Goal: Find contact information: Find contact information

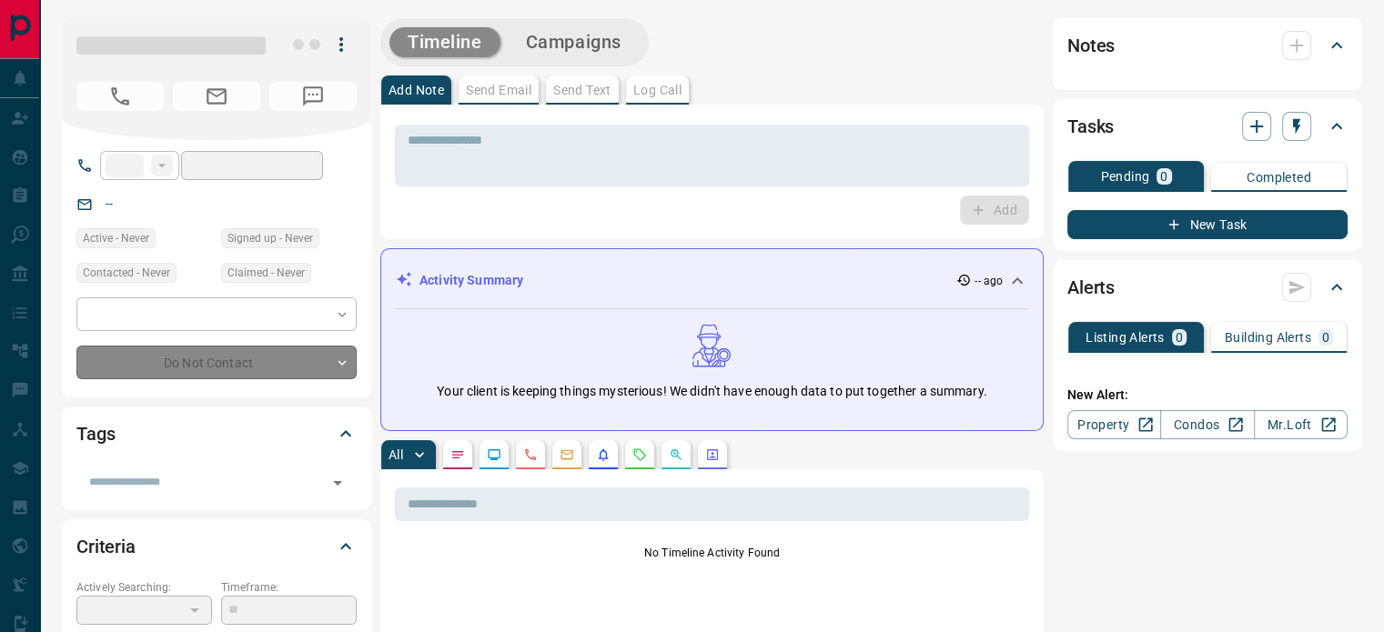
type input "**"
type input "**********"
type input "**"
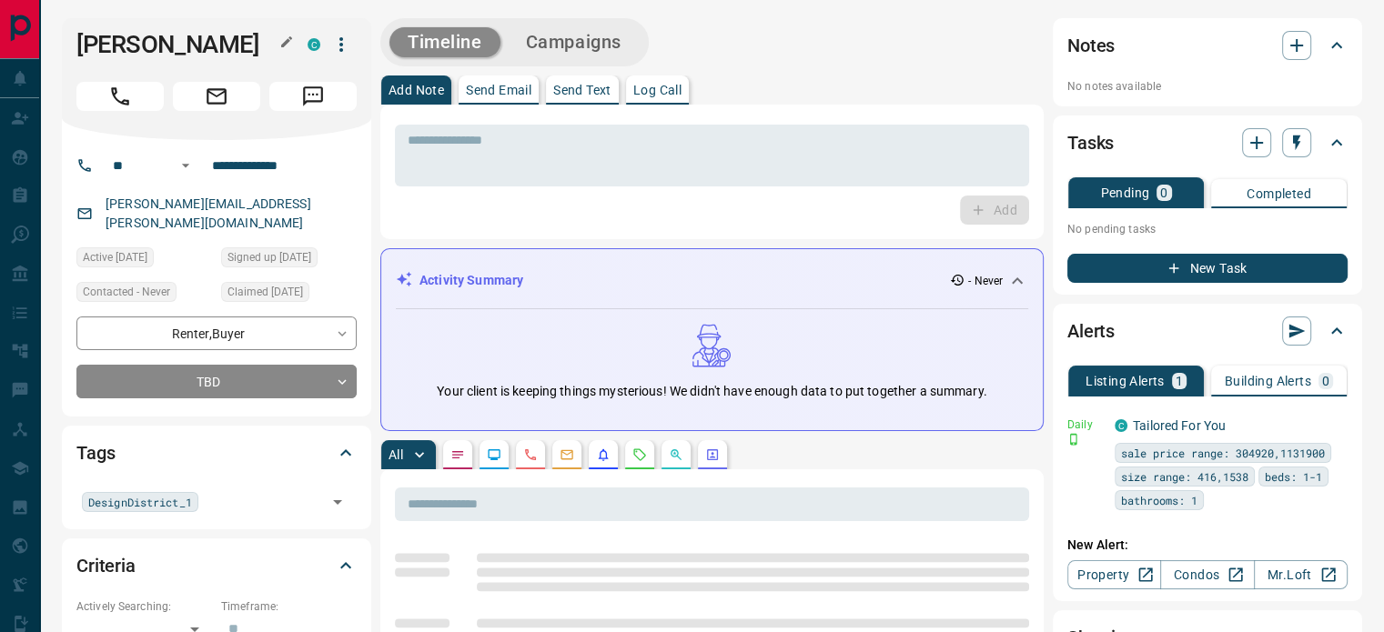
click at [114, 30] on h1 "[PERSON_NAME]" at bounding box center [178, 44] width 204 height 29
copy div "[PERSON_NAME] C"
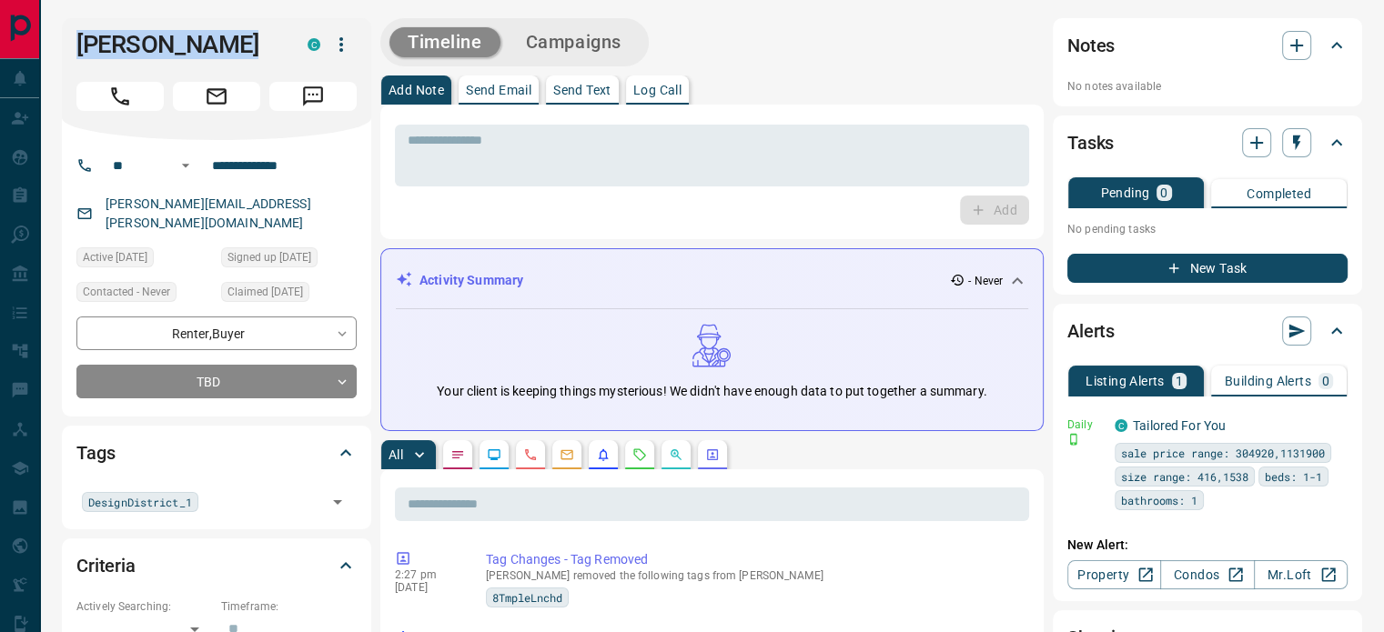
copy div "[PERSON_NAME] C"
click at [324, 177] on input "**********" at bounding box center [276, 165] width 142 height 29
click at [200, 203] on p "[PERSON_NAME][EMAIL_ADDRESS][PERSON_NAME][DOMAIN_NAME]" at bounding box center [228, 213] width 257 height 49
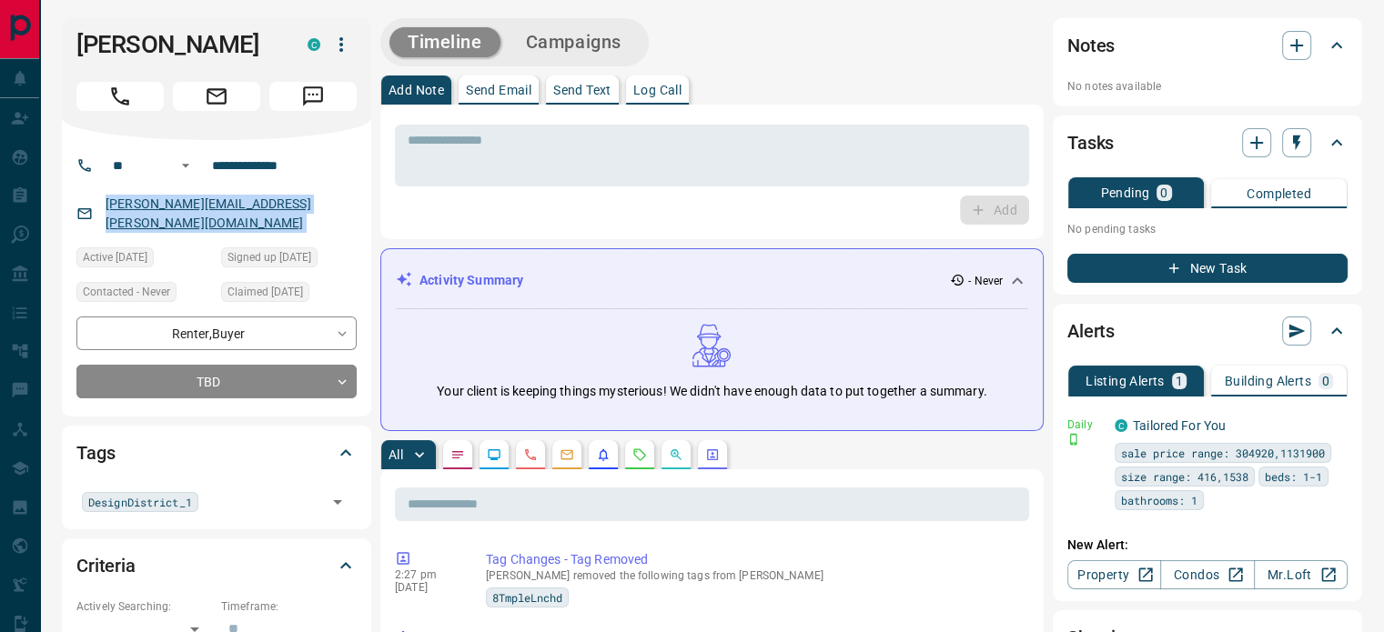
drag, startPoint x: 124, startPoint y: 203, endPoint x: 106, endPoint y: 203, distance: 18.2
click at [106, 203] on p "[PERSON_NAME][EMAIL_ADDRESS][PERSON_NAME][DOMAIN_NAME]" at bounding box center [228, 213] width 257 height 49
copy link "[PERSON_NAME][EMAIL_ADDRESS][PERSON_NAME][DOMAIN_NAME]"
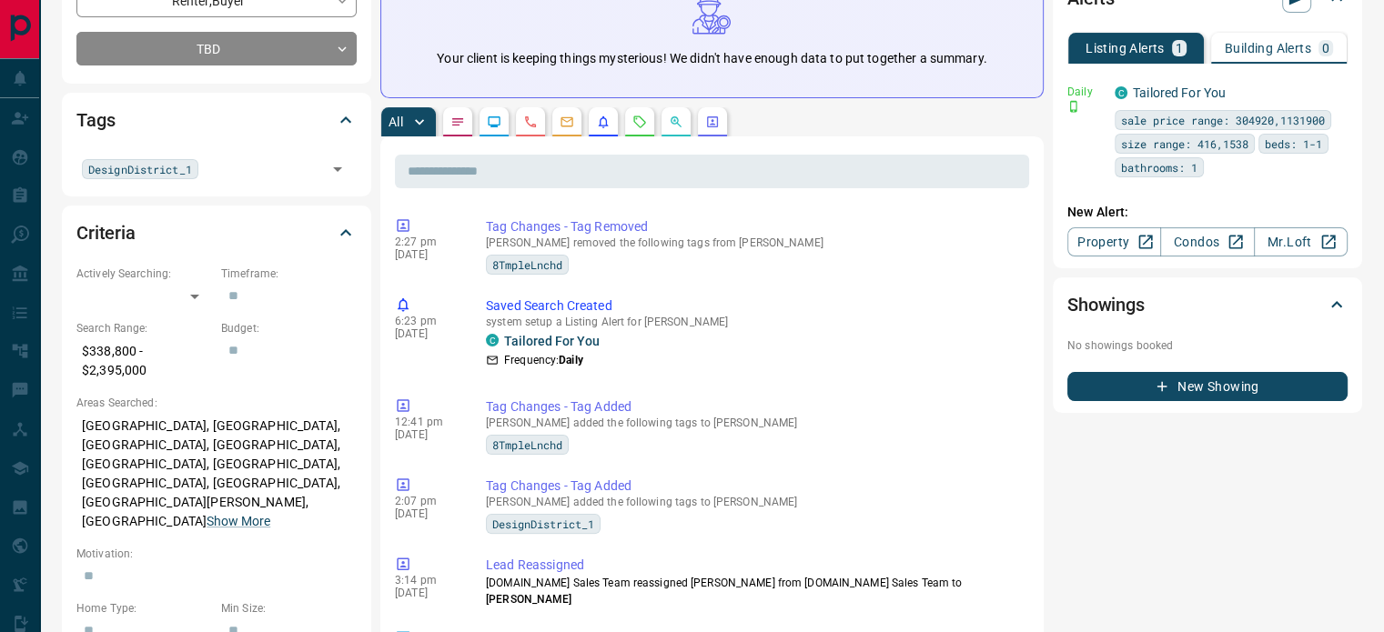
scroll to position [364, 0]
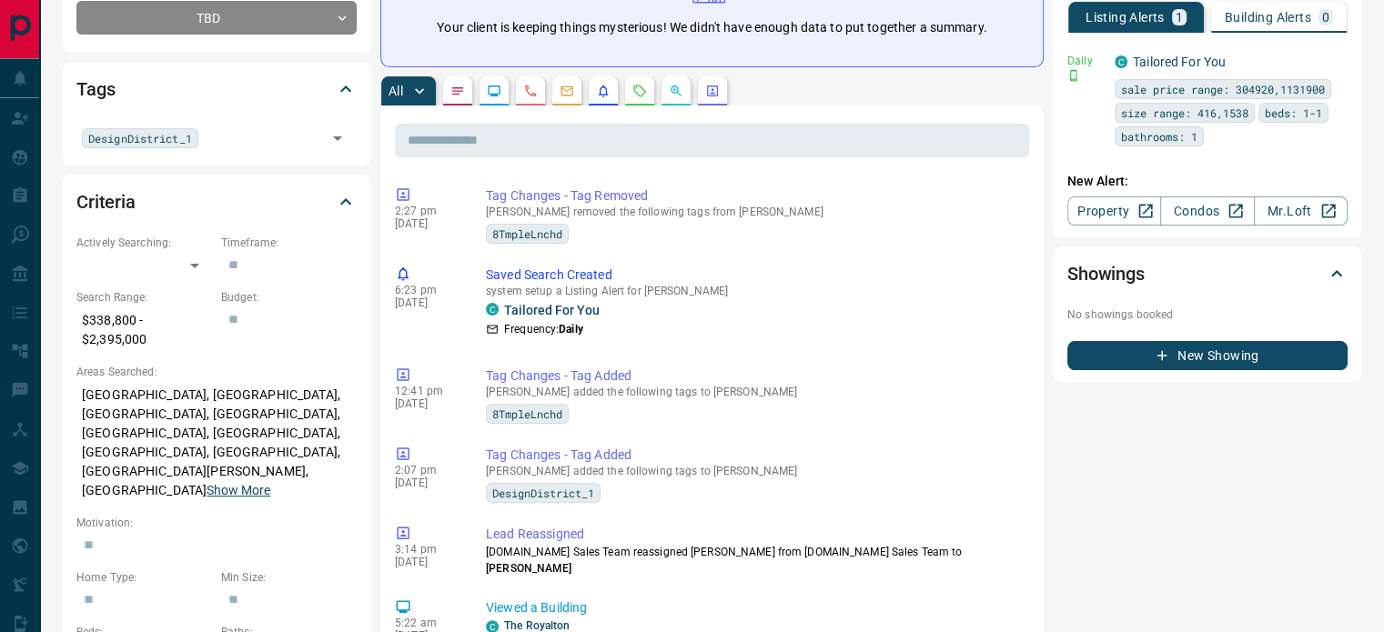
click at [207, 481] on button "Show More" at bounding box center [239, 490] width 64 height 19
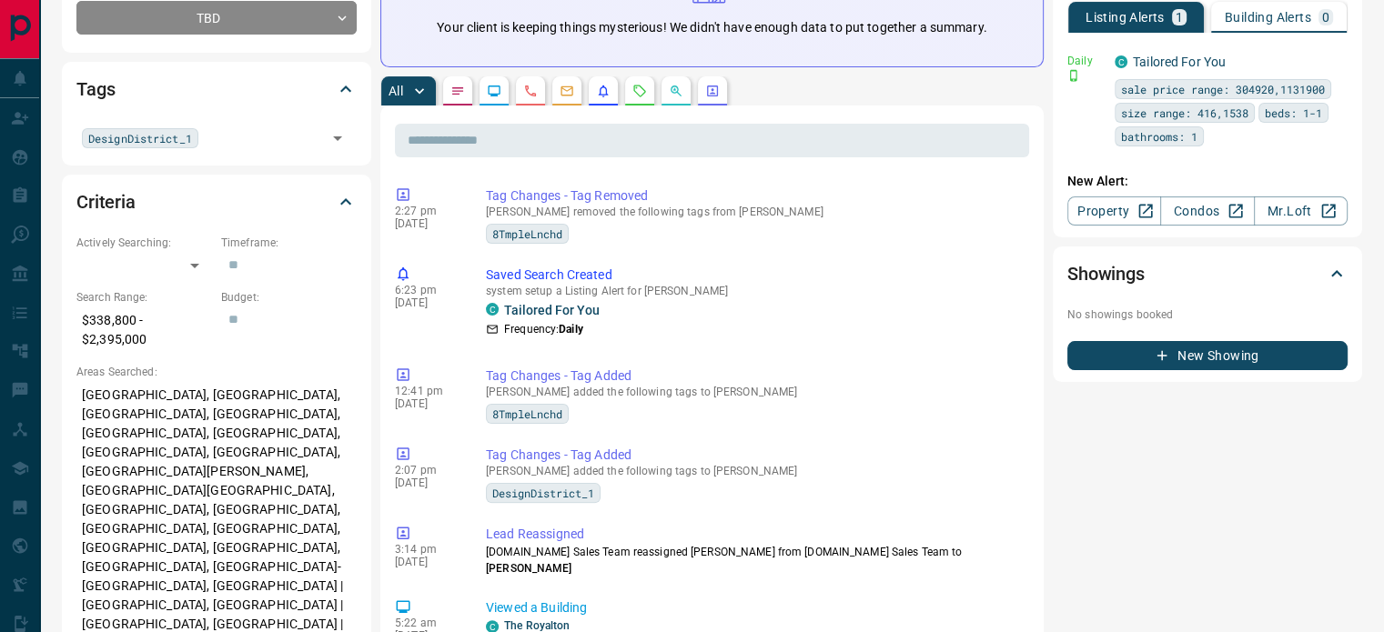
scroll to position [546, 0]
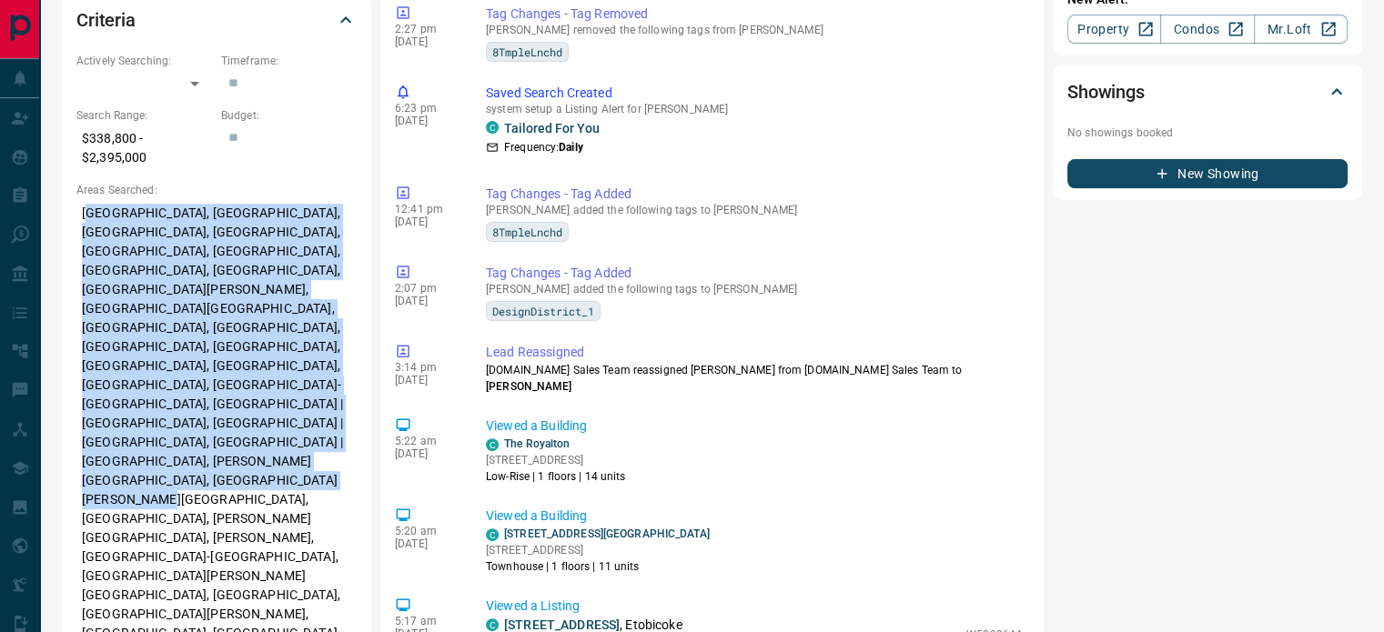
drag, startPoint x: 149, startPoint y: 256, endPoint x: 243, endPoint y: 404, distance: 175.4
click at [243, 404] on p "[GEOGRAPHIC_DATA], [GEOGRAPHIC_DATA], [GEOGRAPHIC_DATA], [GEOGRAPHIC_DATA], [GE…" at bounding box center [216, 480] width 280 height 565
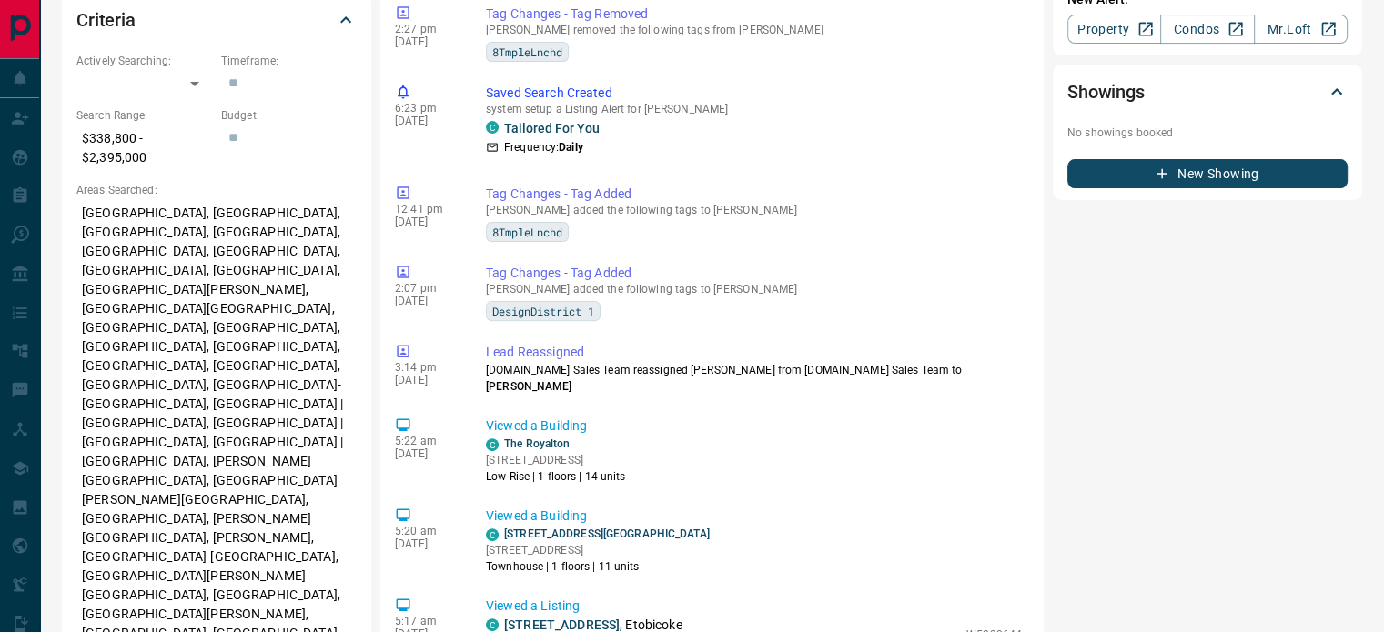
click at [307, 483] on p "[GEOGRAPHIC_DATA], [GEOGRAPHIC_DATA], [GEOGRAPHIC_DATA], [GEOGRAPHIC_DATA], [GE…" at bounding box center [216, 480] width 280 height 565
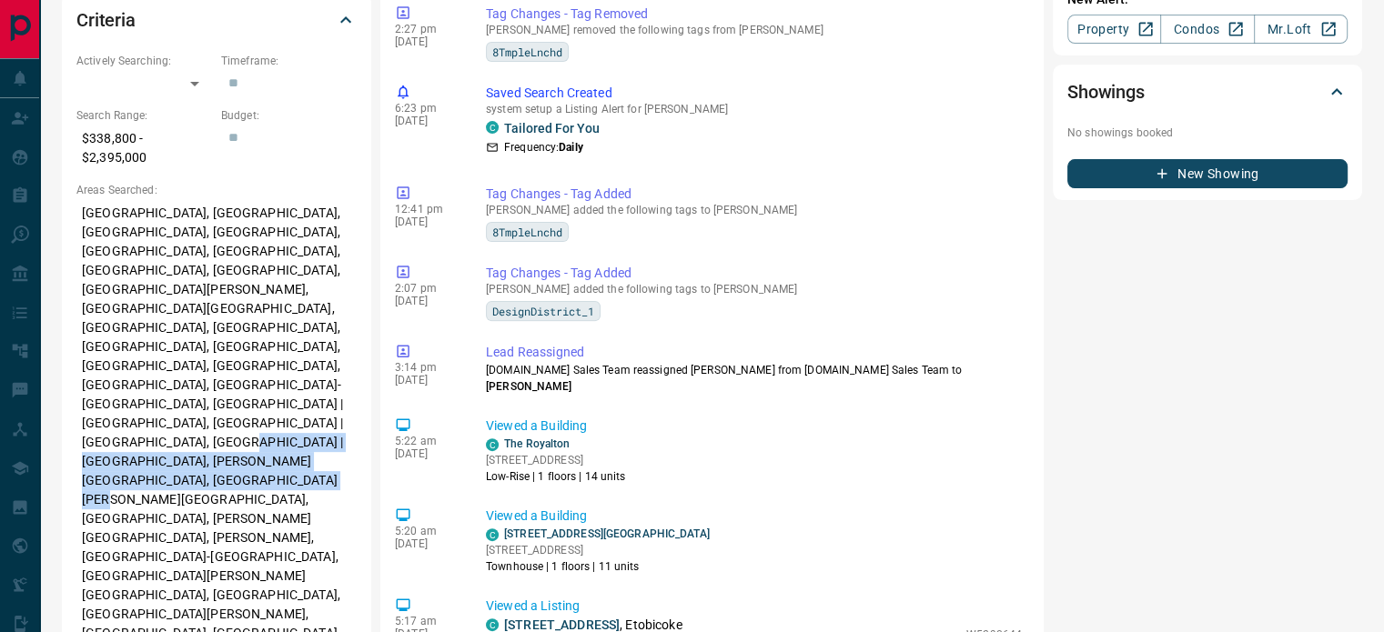
drag, startPoint x: 177, startPoint y: 387, endPoint x: 119, endPoint y: 298, distance: 106.0
click at [150, 347] on p "[GEOGRAPHIC_DATA], [GEOGRAPHIC_DATA], [GEOGRAPHIC_DATA], [GEOGRAPHIC_DATA], [GE…" at bounding box center [216, 480] width 280 height 565
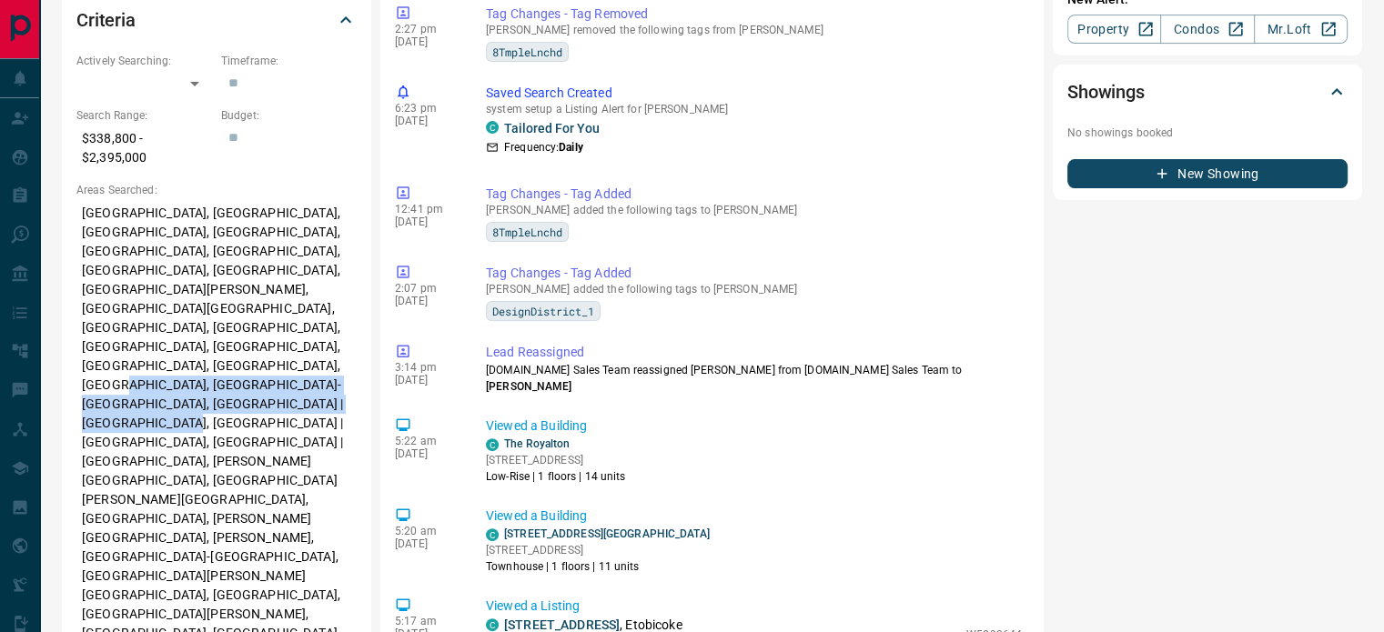
click at [117, 293] on p "[GEOGRAPHIC_DATA], [GEOGRAPHIC_DATA], [GEOGRAPHIC_DATA], [GEOGRAPHIC_DATA], [GE…" at bounding box center [216, 480] width 280 height 565
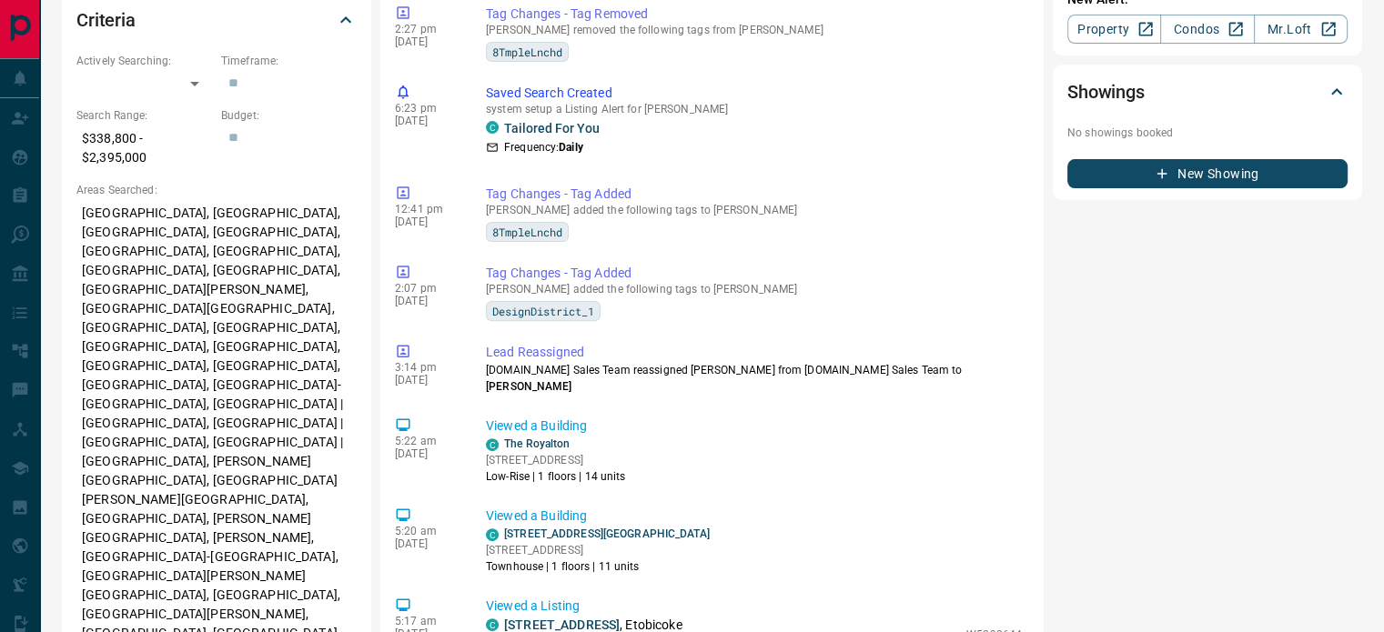
click at [116, 290] on p "[GEOGRAPHIC_DATA], [GEOGRAPHIC_DATA], [GEOGRAPHIC_DATA], [GEOGRAPHIC_DATA], [GE…" at bounding box center [216, 480] width 280 height 565
click at [242, 403] on p "[GEOGRAPHIC_DATA], [GEOGRAPHIC_DATA], [GEOGRAPHIC_DATA], [GEOGRAPHIC_DATA], [GE…" at bounding box center [216, 480] width 280 height 565
click at [307, 482] on p "[GEOGRAPHIC_DATA], [GEOGRAPHIC_DATA], [GEOGRAPHIC_DATA], [GEOGRAPHIC_DATA], [GE…" at bounding box center [216, 480] width 280 height 565
drag, startPoint x: 307, startPoint y: 482, endPoint x: 241, endPoint y: 419, distance: 91.4
click at [305, 480] on p "[GEOGRAPHIC_DATA], [GEOGRAPHIC_DATA], [GEOGRAPHIC_DATA], [GEOGRAPHIC_DATA], [GE…" at bounding box center [216, 480] width 280 height 565
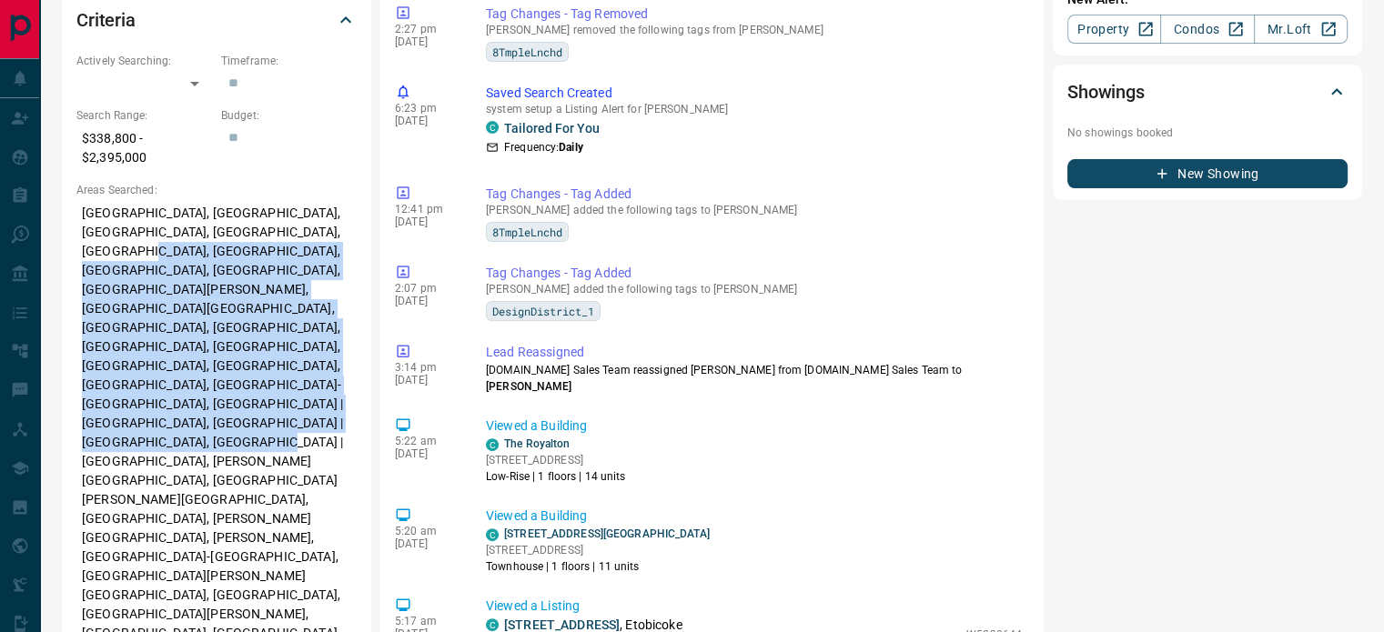
drag, startPoint x: 181, startPoint y: 356, endPoint x: 100, endPoint y: 237, distance: 143.3
click at [100, 237] on p "[GEOGRAPHIC_DATA], [GEOGRAPHIC_DATA], [GEOGRAPHIC_DATA], [GEOGRAPHIC_DATA], [GE…" at bounding box center [216, 480] width 280 height 565
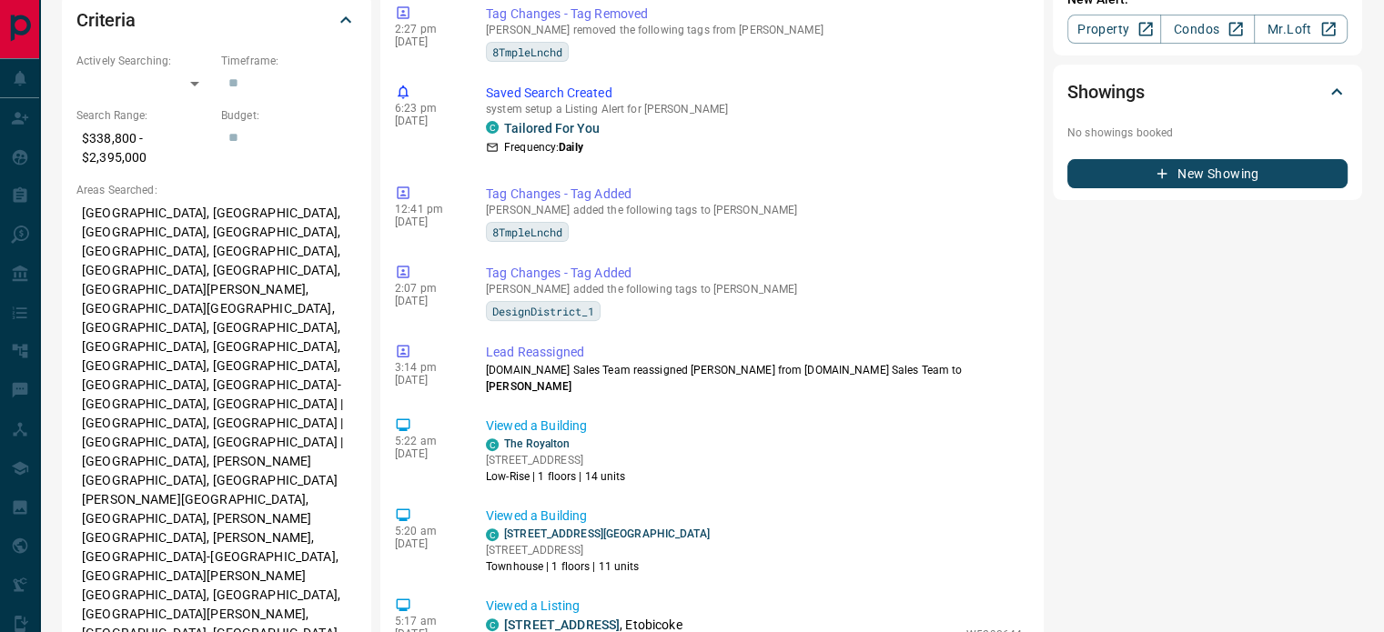
click at [93, 219] on p "[GEOGRAPHIC_DATA], [GEOGRAPHIC_DATA], [GEOGRAPHIC_DATA], [GEOGRAPHIC_DATA], [GE…" at bounding box center [216, 480] width 280 height 565
click at [80, 198] on p "[GEOGRAPHIC_DATA], [GEOGRAPHIC_DATA], [GEOGRAPHIC_DATA], [GEOGRAPHIC_DATA], [GE…" at bounding box center [216, 480] width 280 height 565
click at [83, 198] on p "[GEOGRAPHIC_DATA], [GEOGRAPHIC_DATA], [GEOGRAPHIC_DATA], [GEOGRAPHIC_DATA], [GE…" at bounding box center [216, 480] width 280 height 565
click at [115, 246] on p "[GEOGRAPHIC_DATA], [GEOGRAPHIC_DATA], [GEOGRAPHIC_DATA], [GEOGRAPHIC_DATA], [GE…" at bounding box center [216, 480] width 280 height 565
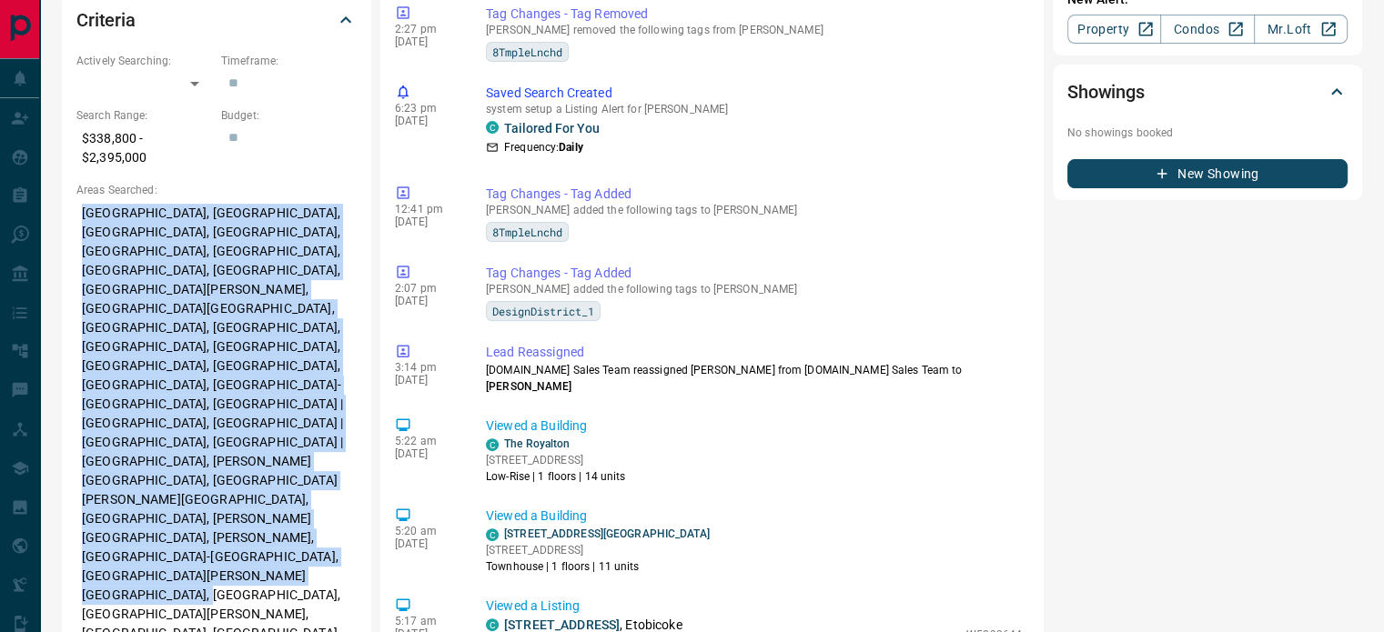
drag, startPoint x: 84, startPoint y: 193, endPoint x: 304, endPoint y: 477, distance: 359.2
click at [304, 477] on p "[GEOGRAPHIC_DATA], [GEOGRAPHIC_DATA], [GEOGRAPHIC_DATA], [GEOGRAPHIC_DATA], [GE…" at bounding box center [216, 480] width 280 height 565
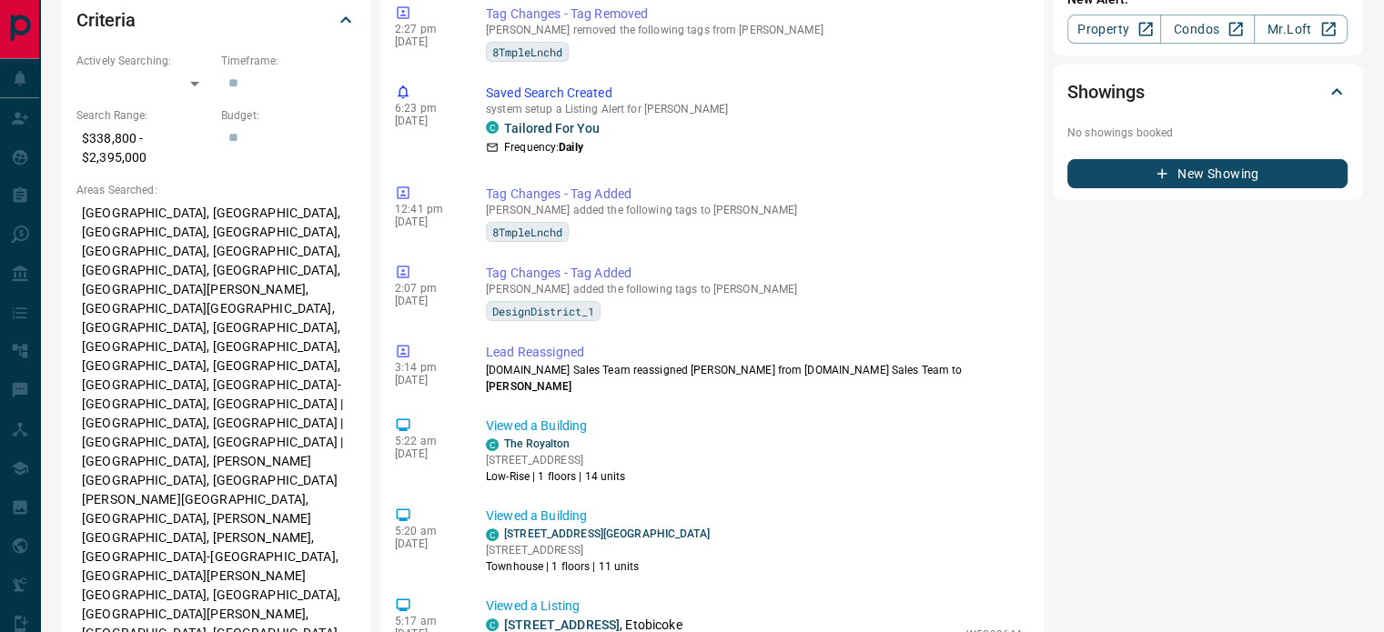
click at [303, 479] on p "[GEOGRAPHIC_DATA], [GEOGRAPHIC_DATA], [GEOGRAPHIC_DATA], [GEOGRAPHIC_DATA], [GE…" at bounding box center [216, 480] width 280 height 565
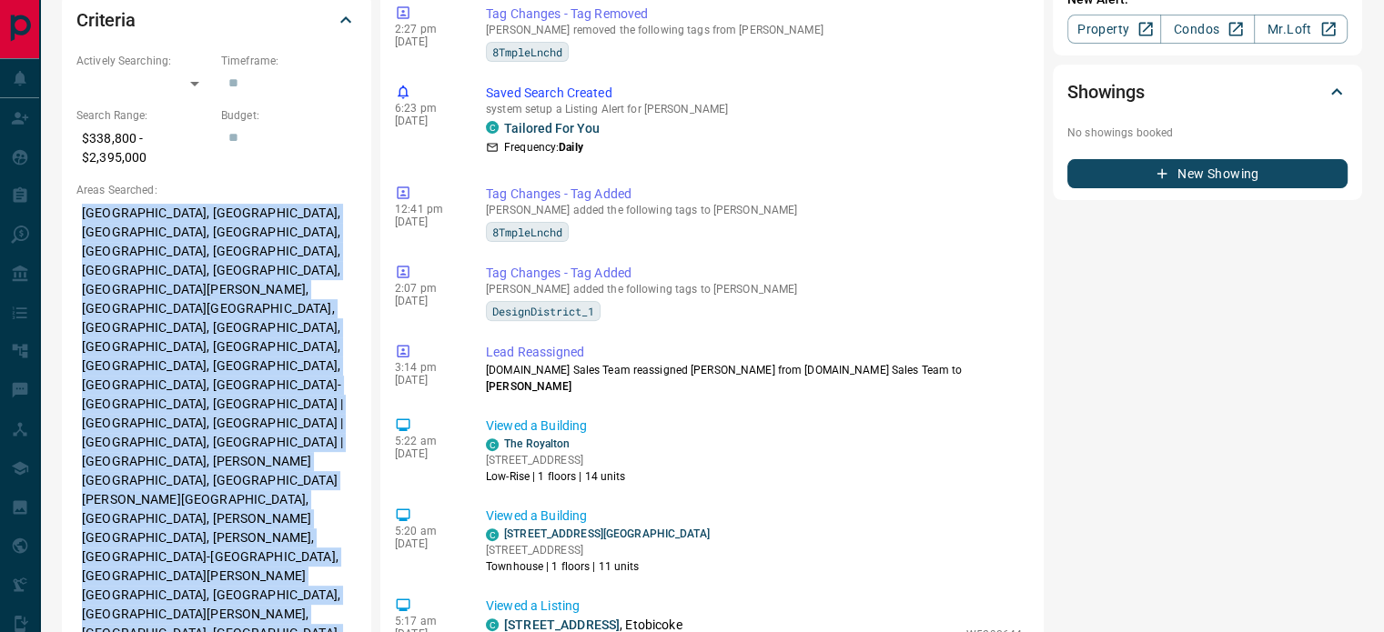
drag, startPoint x: 303, startPoint y: 479, endPoint x: 192, endPoint y: 360, distance: 162.9
click at [192, 360] on p "[GEOGRAPHIC_DATA], [GEOGRAPHIC_DATA], [GEOGRAPHIC_DATA], [GEOGRAPHIC_DATA], [GE…" at bounding box center [216, 480] width 280 height 565
click at [193, 359] on p "[GEOGRAPHIC_DATA], [GEOGRAPHIC_DATA], [GEOGRAPHIC_DATA], [GEOGRAPHIC_DATA], [GE…" at bounding box center [216, 480] width 280 height 565
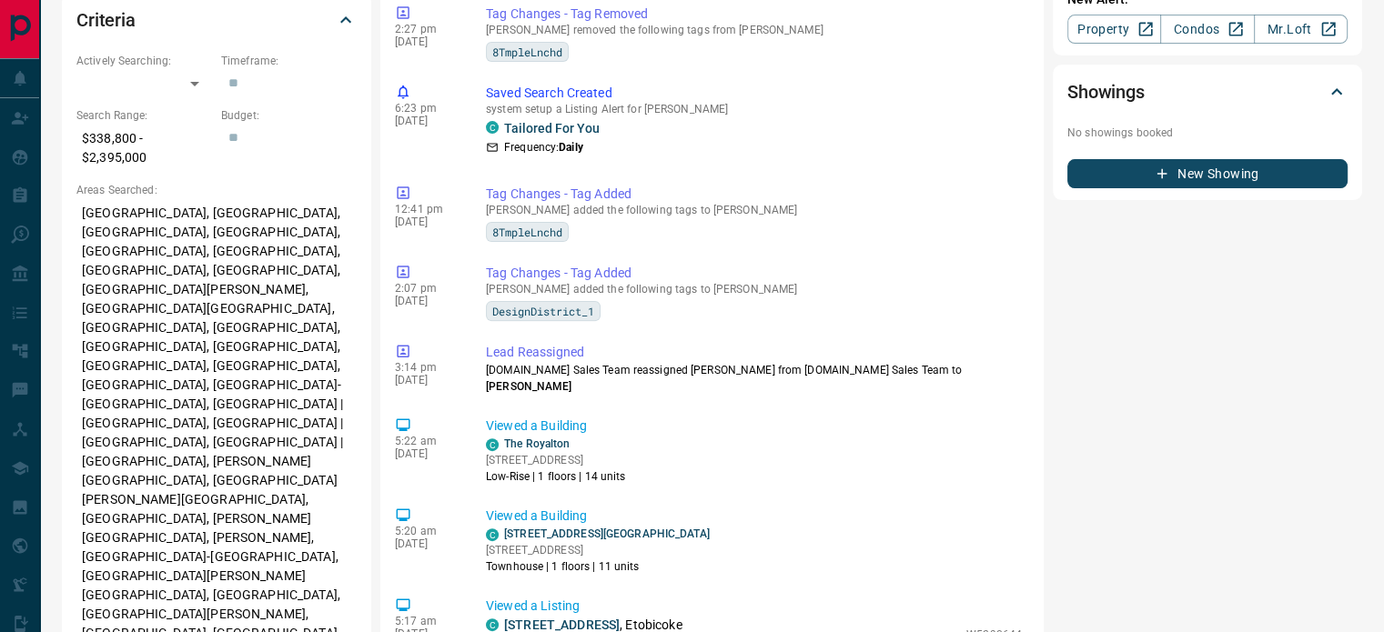
click at [80, 198] on p "[GEOGRAPHIC_DATA], [GEOGRAPHIC_DATA], [GEOGRAPHIC_DATA], [GEOGRAPHIC_DATA], [GE…" at bounding box center [216, 480] width 280 height 565
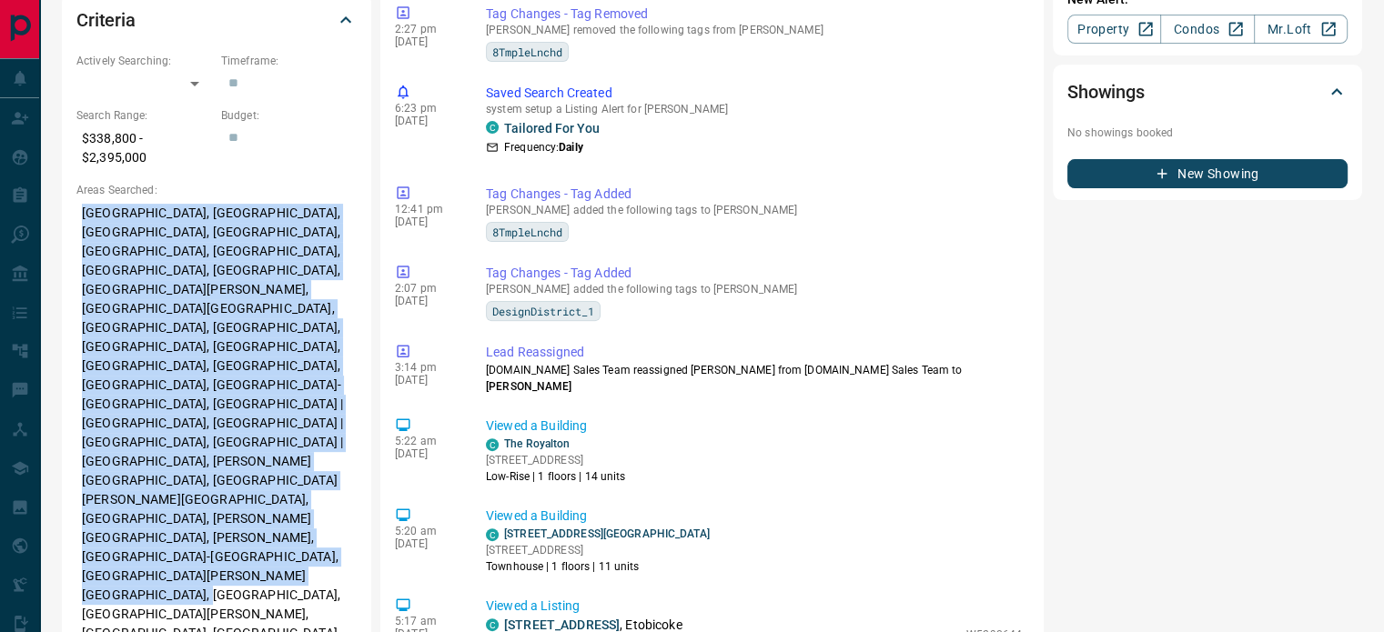
drag, startPoint x: 114, startPoint y: 220, endPoint x: 291, endPoint y: 477, distance: 311.9
click at [291, 477] on p "[GEOGRAPHIC_DATA], [GEOGRAPHIC_DATA], [GEOGRAPHIC_DATA], [GEOGRAPHIC_DATA], [GE…" at bounding box center [216, 480] width 280 height 565
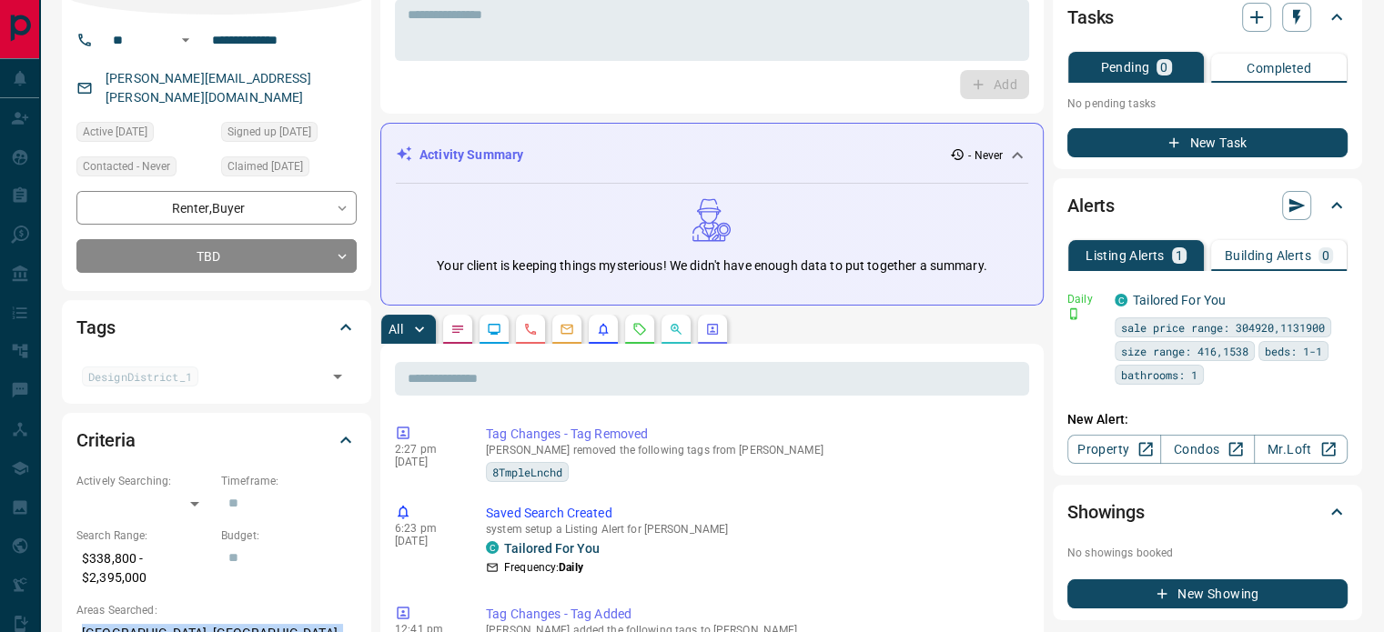
scroll to position [0, 0]
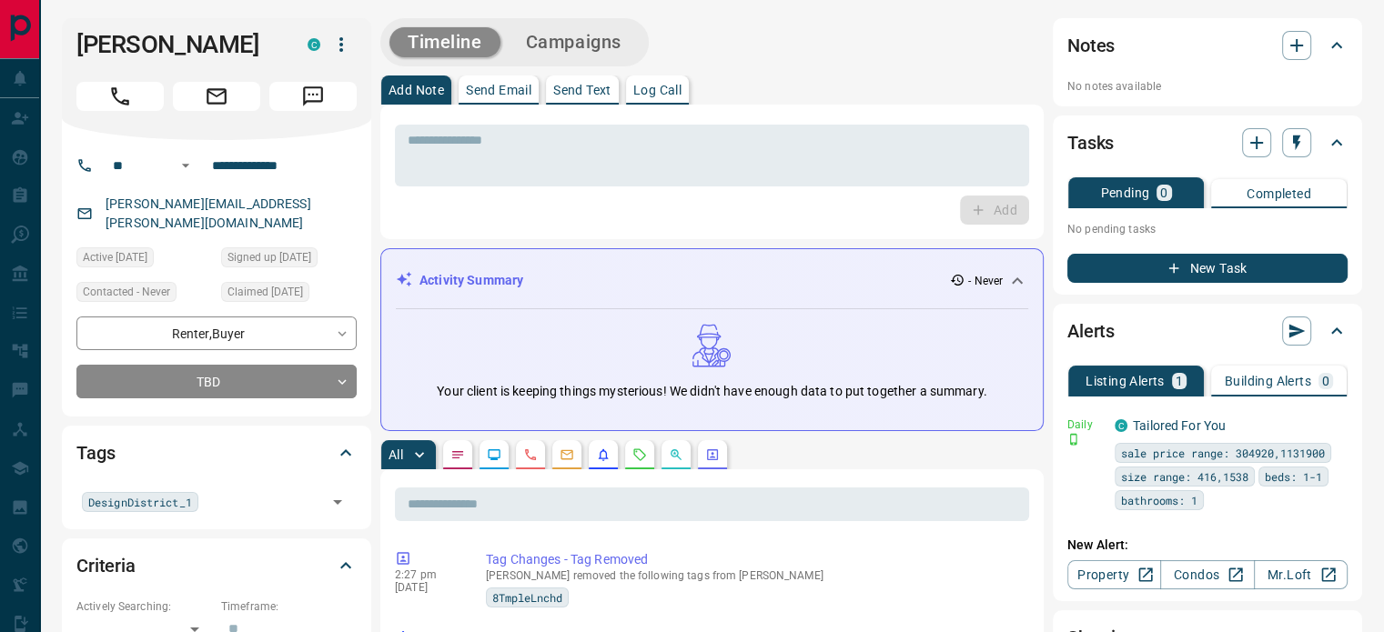
click at [528, 451] on icon "Calls" at bounding box center [530, 455] width 15 height 15
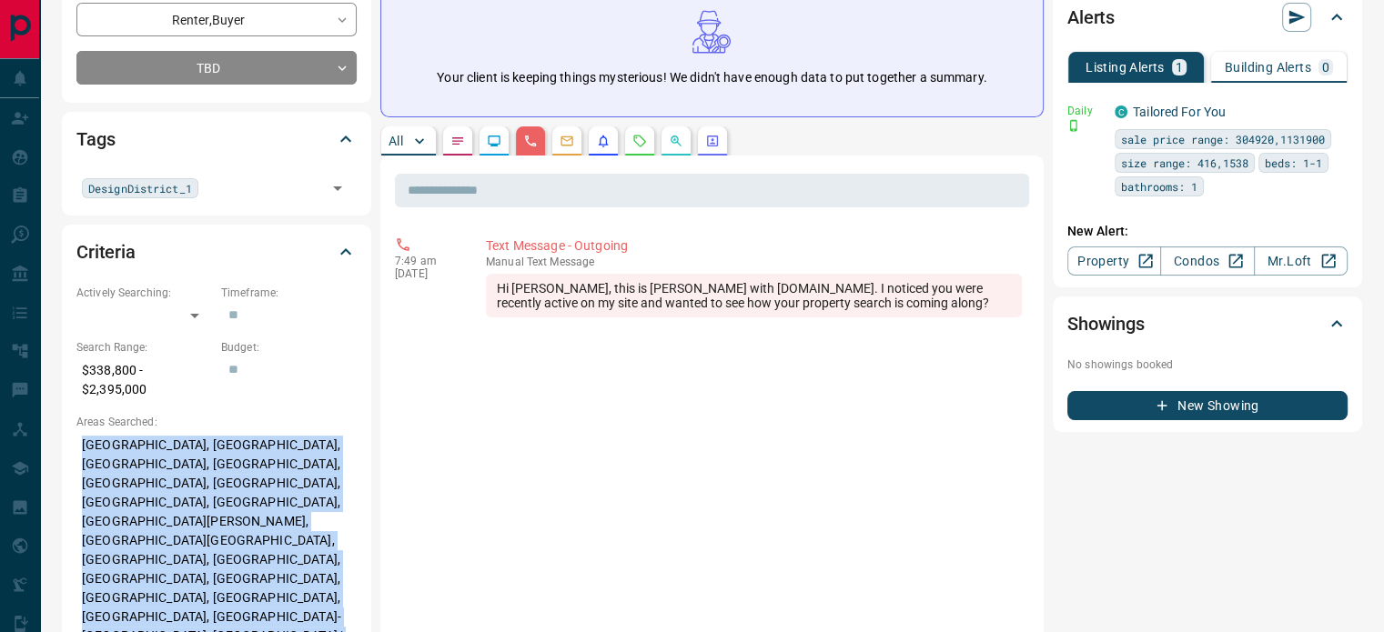
scroll to position [364, 0]
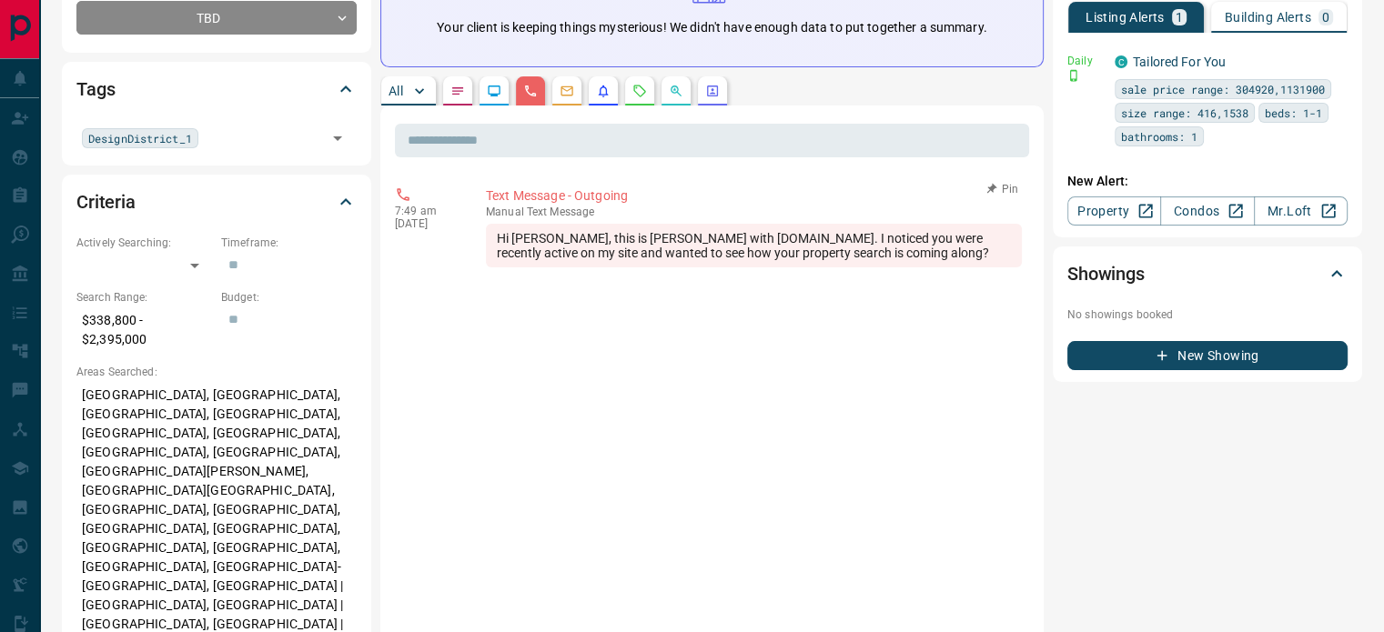
click at [579, 242] on div "Hi [PERSON_NAME], this is [PERSON_NAME] with [DOMAIN_NAME]. I noticed you were …" at bounding box center [754, 246] width 536 height 44
click at [445, 211] on p "7:49 am" at bounding box center [427, 211] width 64 height 13
click at [492, 208] on span "manual" at bounding box center [505, 212] width 38 height 13
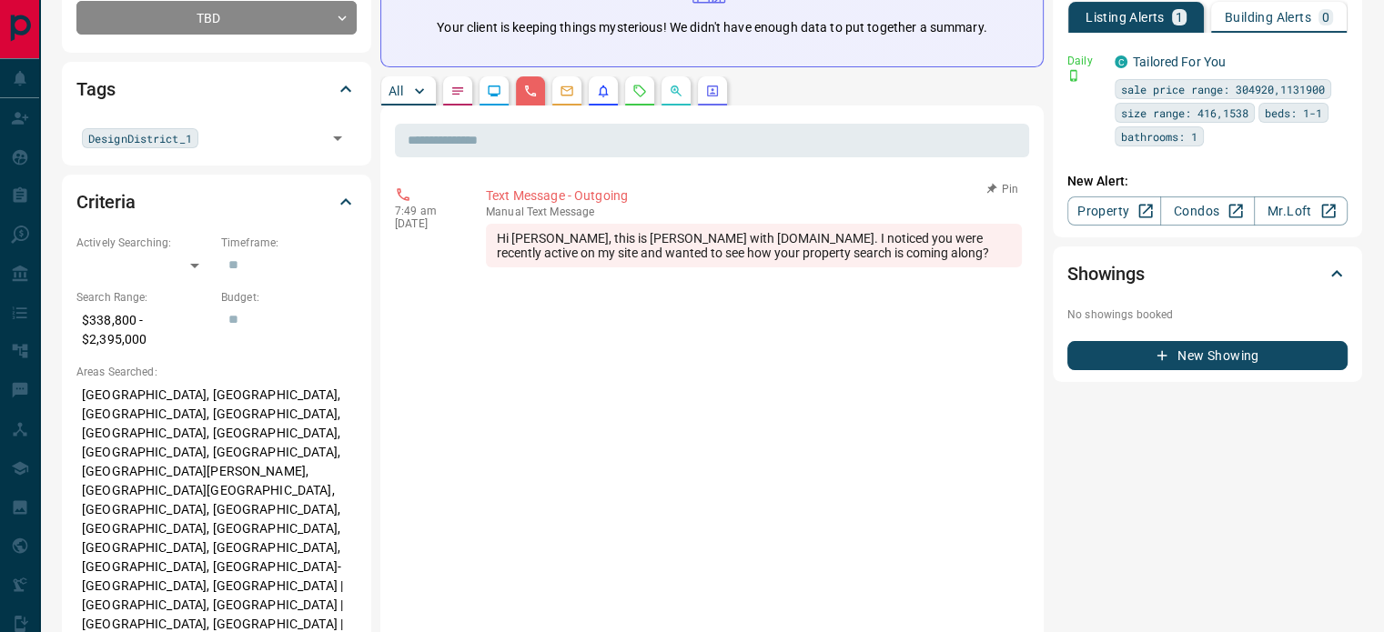
click at [615, 230] on div "Hi [PERSON_NAME], this is [PERSON_NAME] with [DOMAIN_NAME]. I noticed you were …" at bounding box center [754, 246] width 536 height 44
click at [401, 196] on icon at bounding box center [403, 195] width 16 height 16
click at [541, 196] on p "Text Message - Outgoing" at bounding box center [754, 196] width 536 height 19
click at [612, 207] on p "manual Text Message" at bounding box center [754, 212] width 536 height 13
drag, startPoint x: 393, startPoint y: 181, endPoint x: 471, endPoint y: 232, distance: 93.4
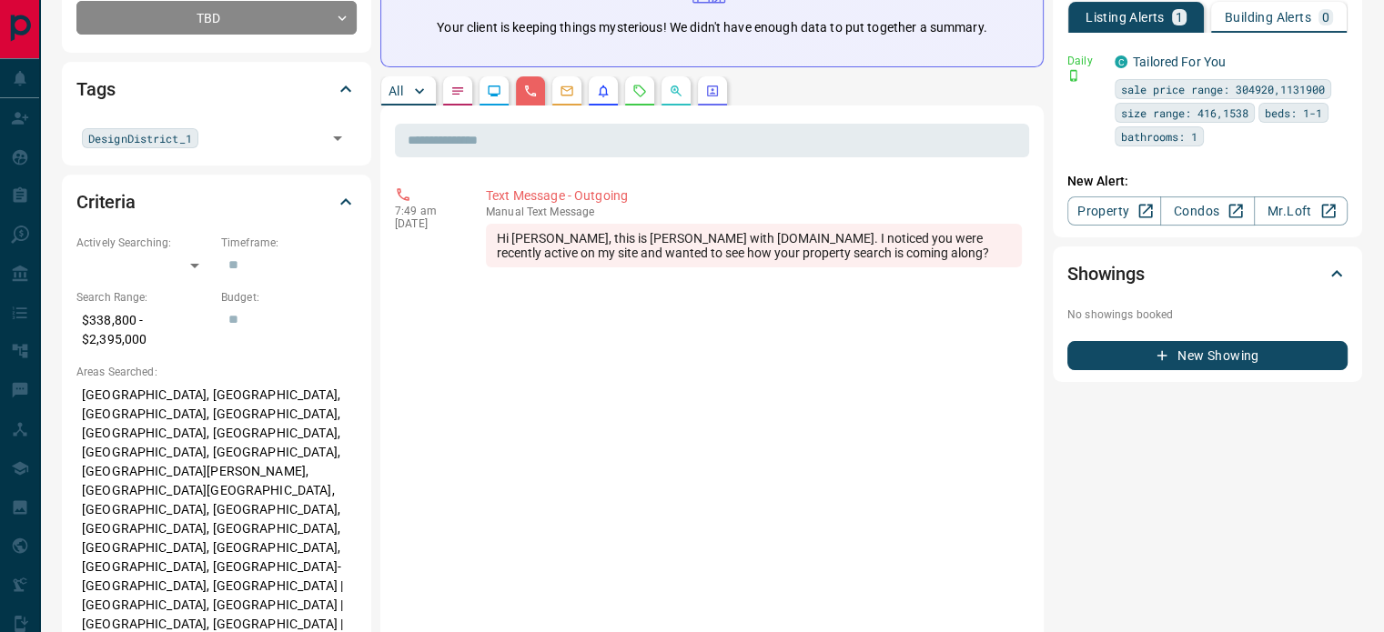
click at [407, 192] on icon at bounding box center [403, 195] width 16 height 16
click at [549, 252] on div "Hi [PERSON_NAME], this is [PERSON_NAME] with [DOMAIN_NAME]. I noticed you were …" at bounding box center [754, 246] width 536 height 44
click at [908, 257] on div "Hi [PERSON_NAME], this is [PERSON_NAME] with [DOMAIN_NAME]. I noticed you were …" at bounding box center [754, 246] width 536 height 44
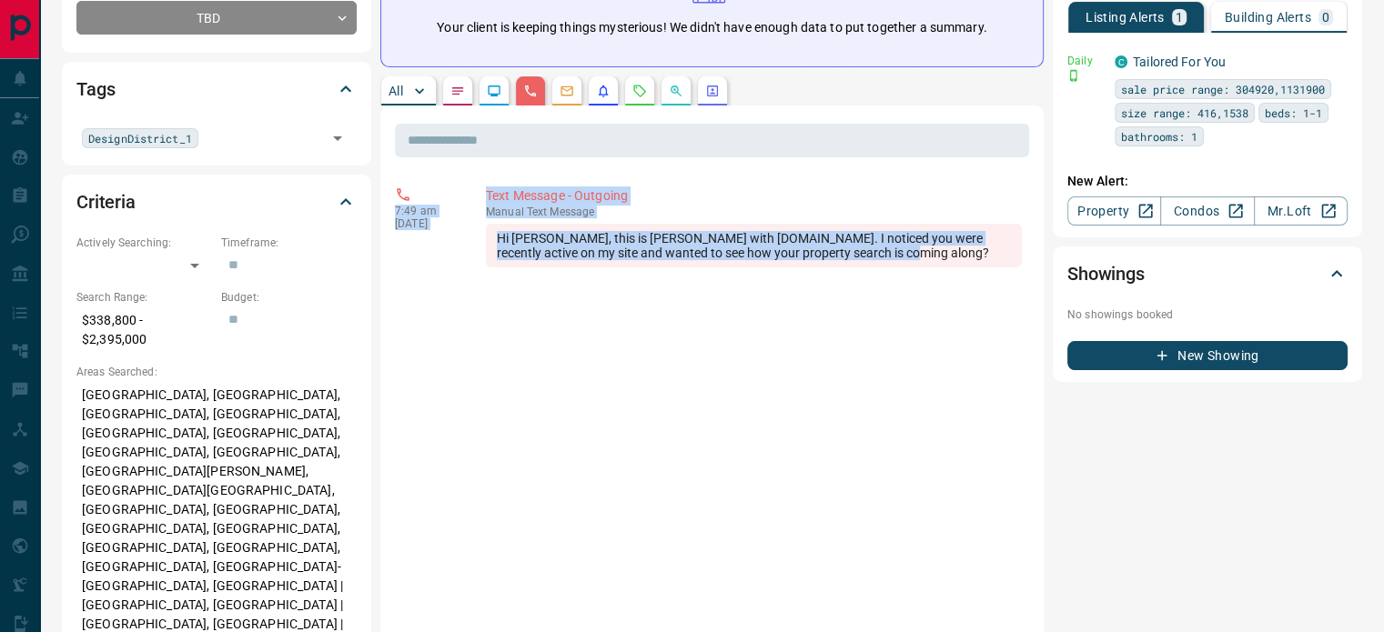
drag, startPoint x: 920, startPoint y: 252, endPoint x: 397, endPoint y: 178, distance: 528.3
copy div "7:49 am [DATE] Text Message - Outgoing manual Text Message Hi [PERSON_NAME], th…"
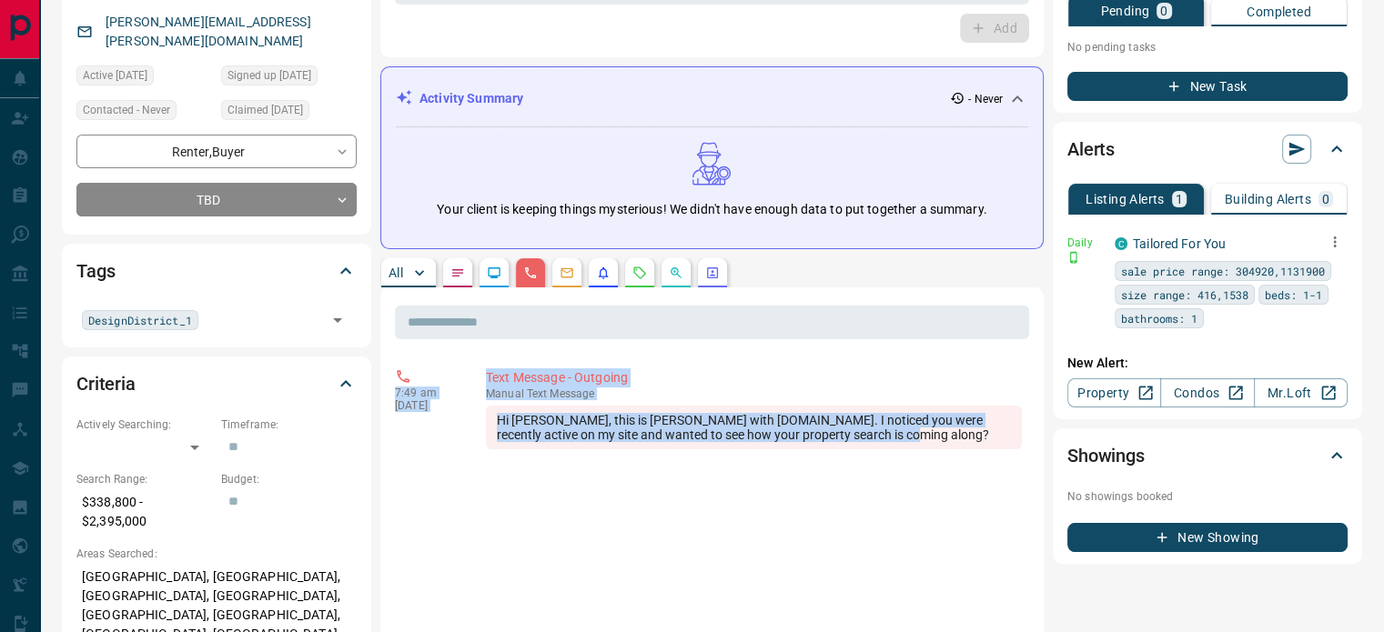
scroll to position [0, 0]
